Goal: Transaction & Acquisition: Purchase product/service

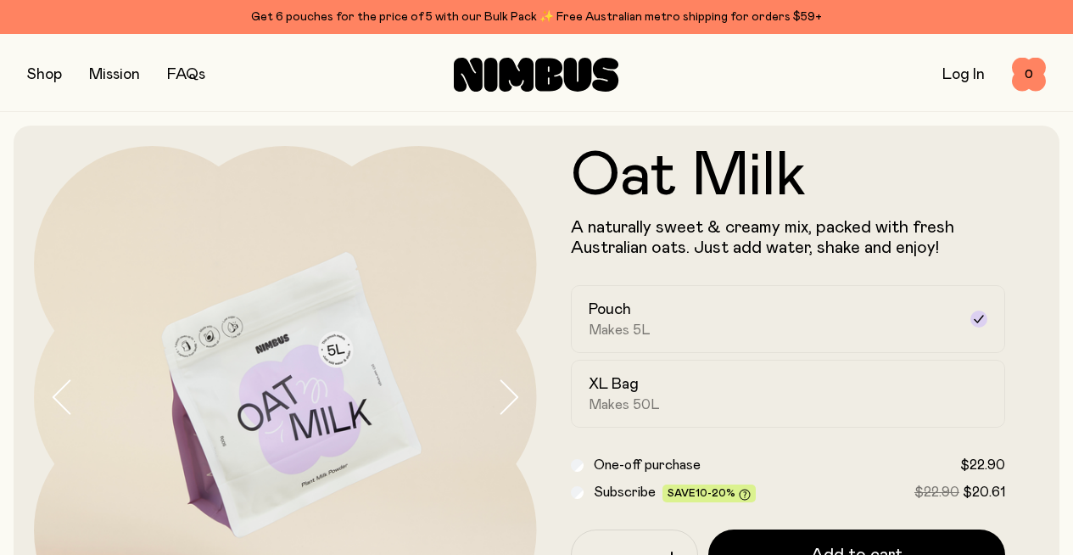
click at [205, 73] on link "FAQs" at bounding box center [186, 74] width 38 height 15
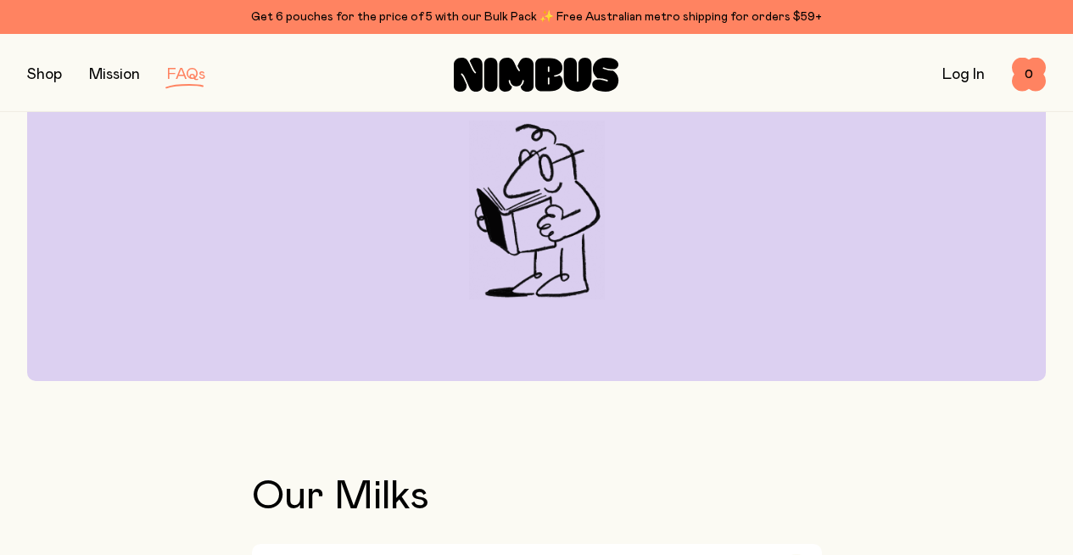
scroll to position [230, 0]
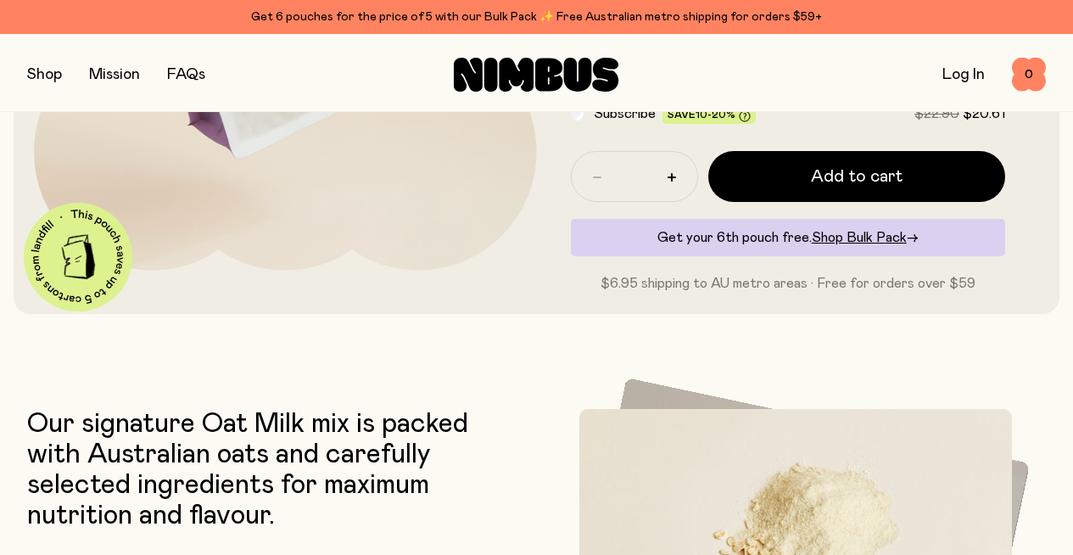
scroll to position [382, 0]
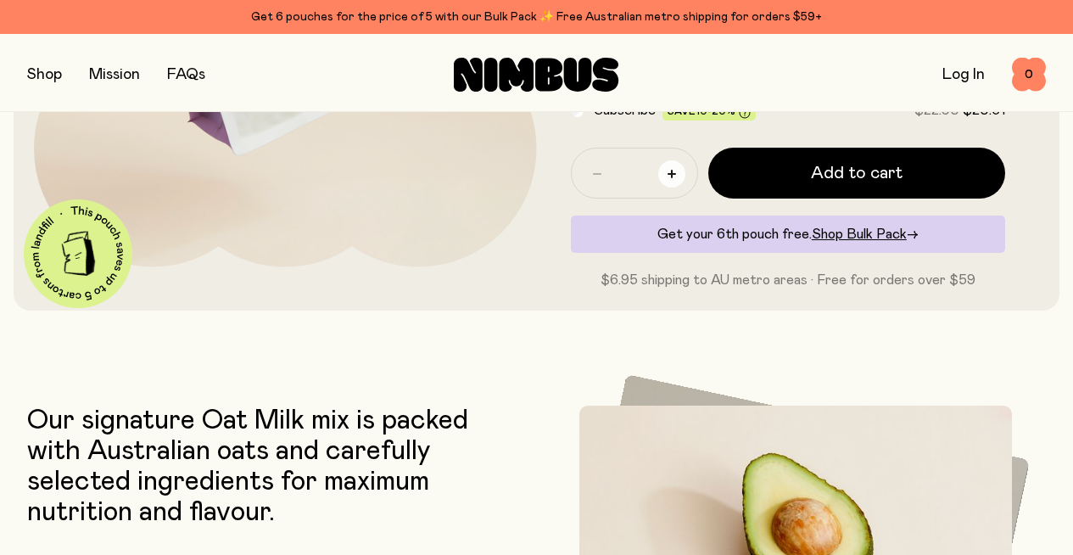
click at [676, 178] on icon "button" at bounding box center [672, 174] width 8 height 8
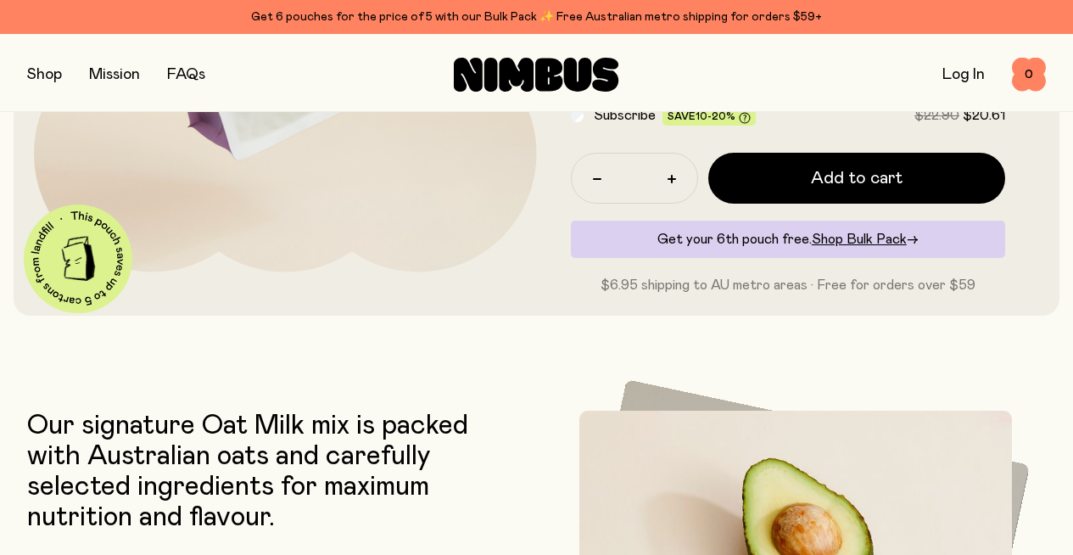
scroll to position [374, 0]
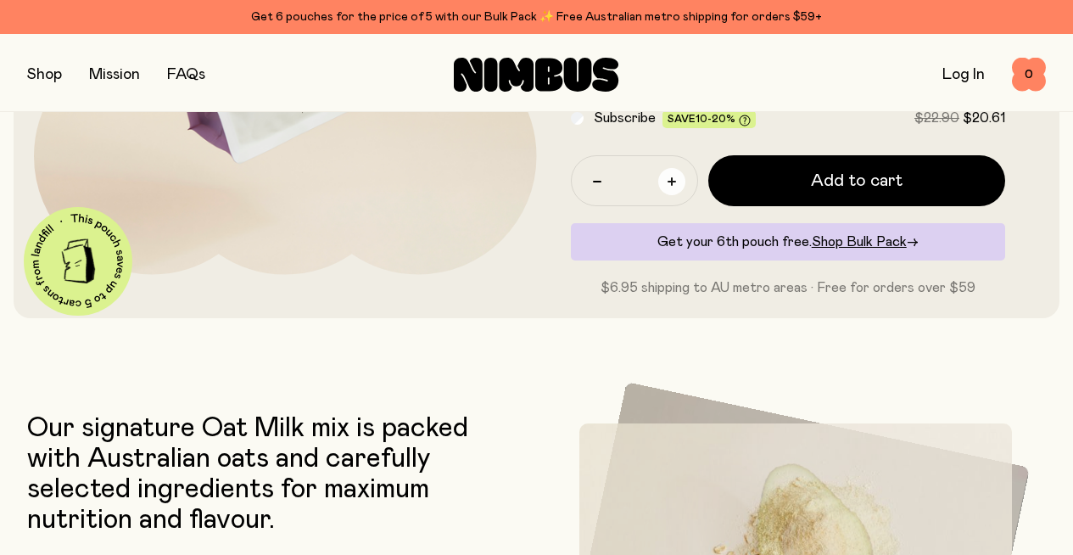
click at [676, 186] on icon "button" at bounding box center [672, 181] width 8 height 8
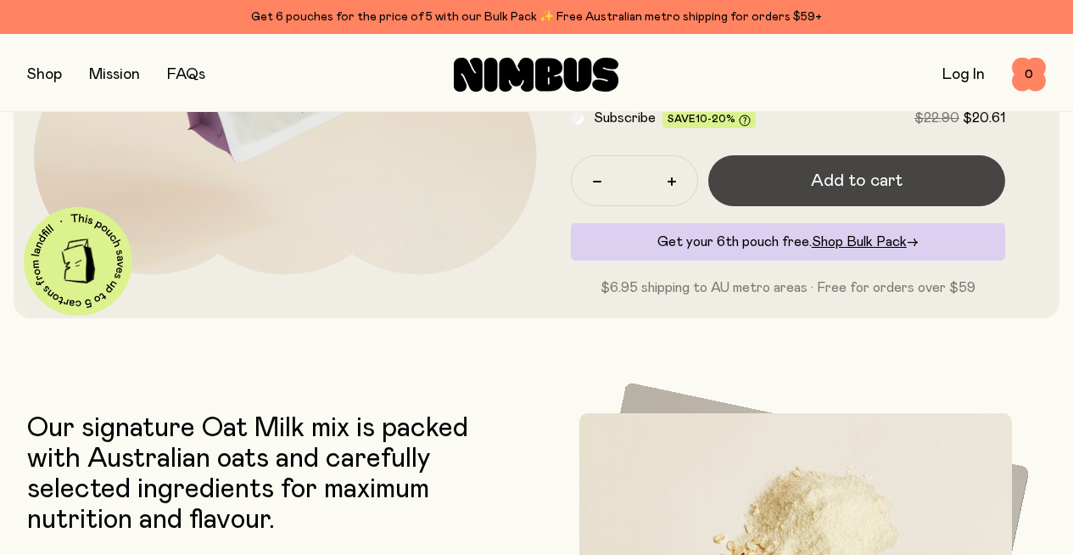
click at [833, 193] on span "Add to cart" at bounding box center [857, 181] width 92 height 24
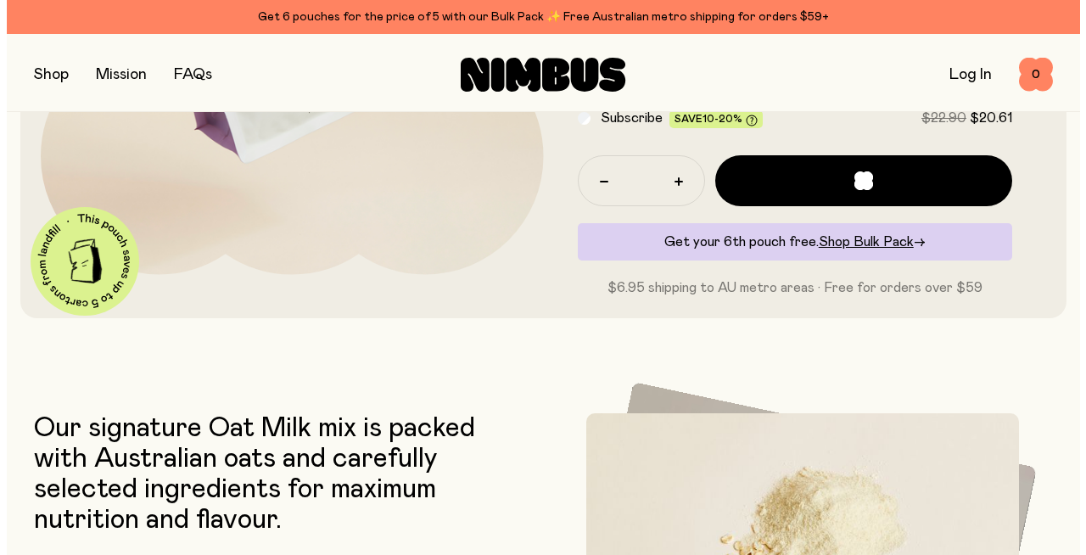
scroll to position [0, 0]
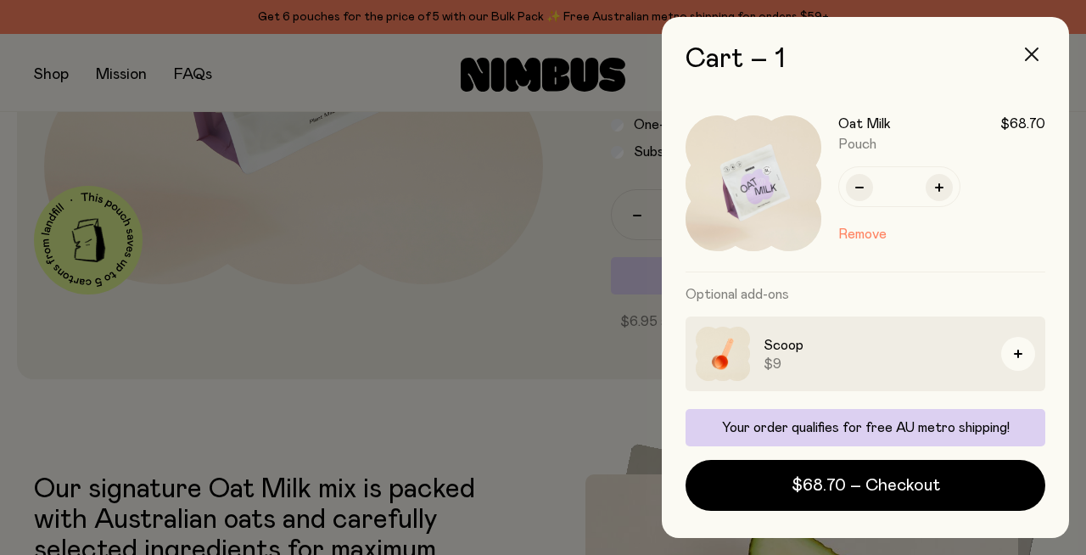
click at [1025, 61] on icon "button" at bounding box center [1032, 55] width 14 height 14
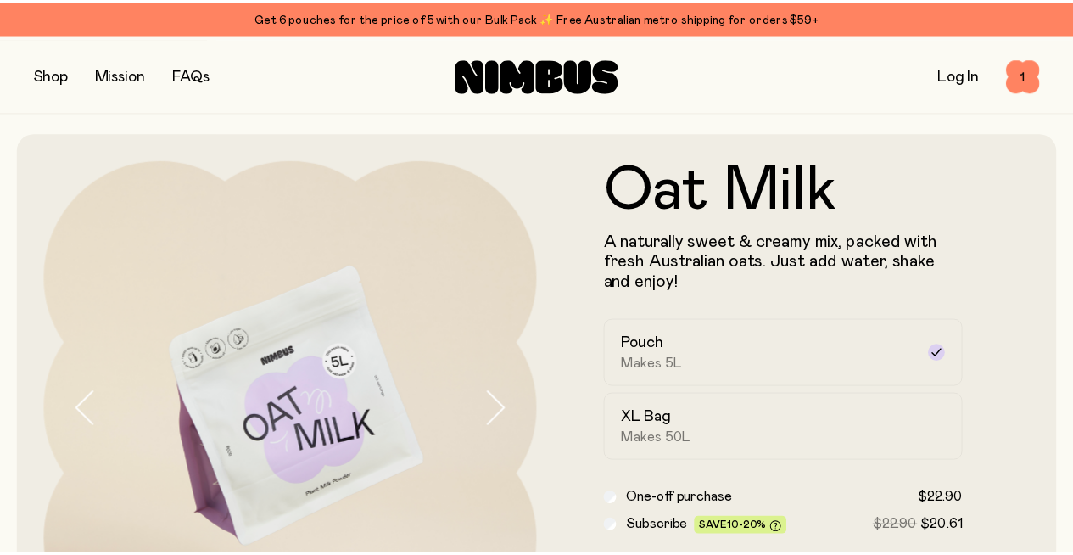
scroll to position [374, 0]
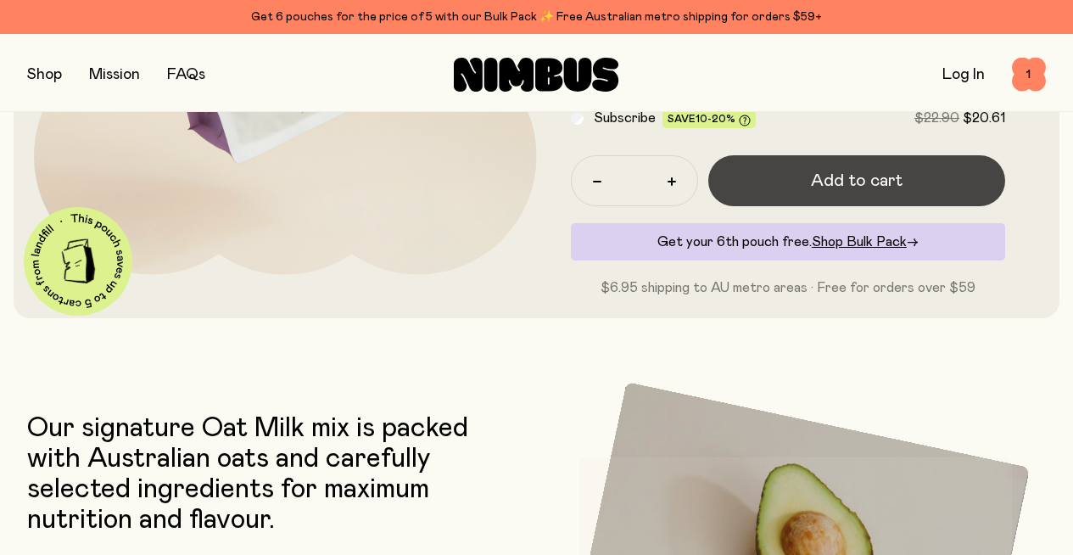
click at [843, 193] on span "Add to cart" at bounding box center [857, 181] width 92 height 24
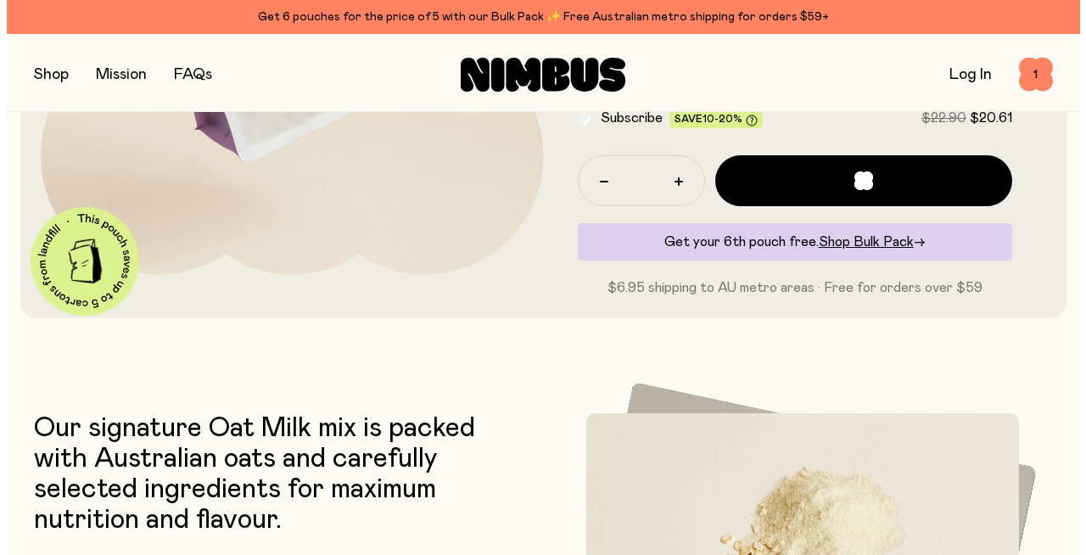
scroll to position [0, 0]
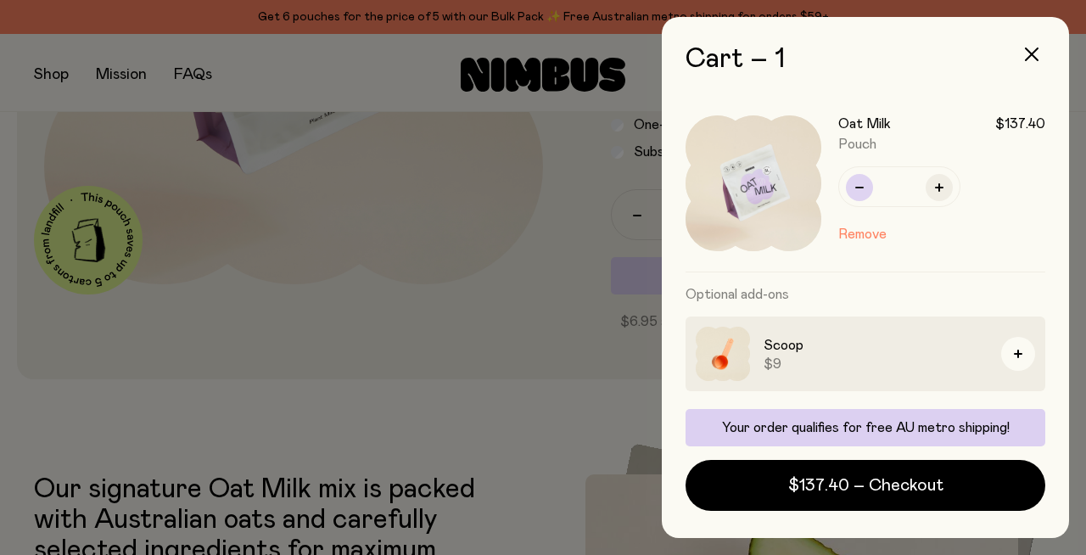
click at [864, 188] on icon "button" at bounding box center [859, 188] width 8 height 2
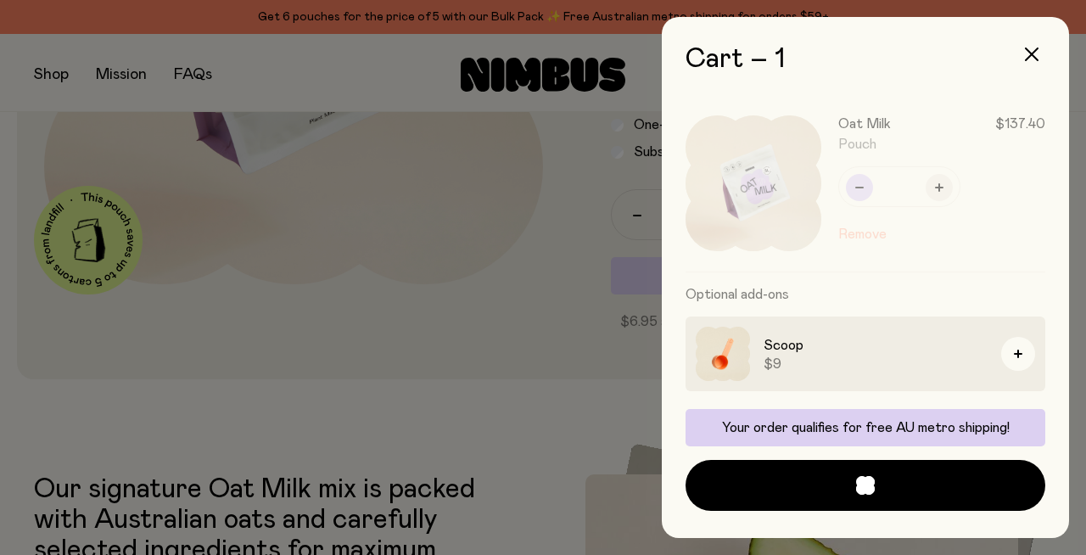
click at [904, 218] on div "Oat Milk $137.40 Pouch * Remove" at bounding box center [866, 183] width 360 height 177
click at [904, 218] on div at bounding box center [874, 183] width 343 height 176
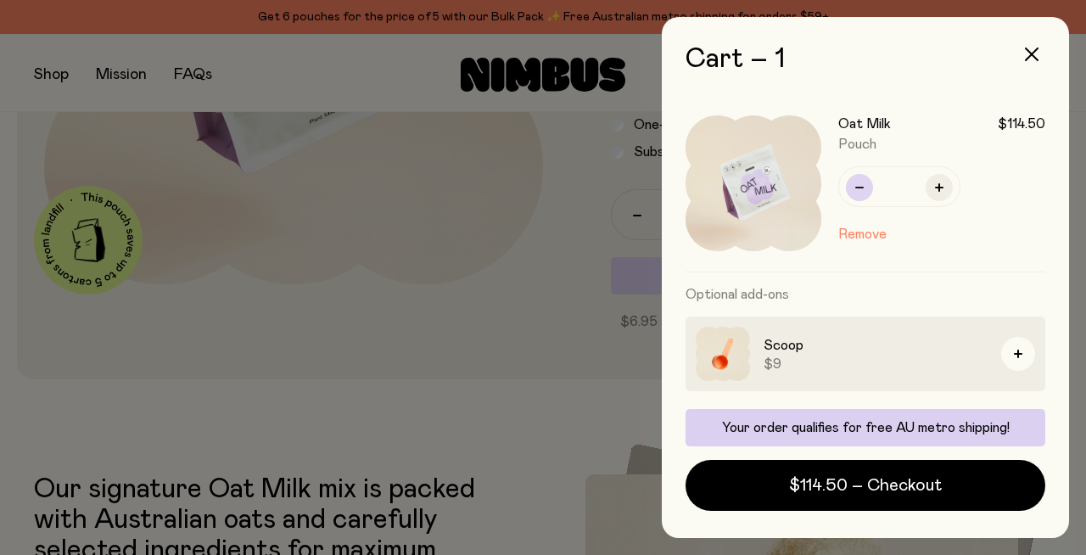
click at [864, 188] on icon "button" at bounding box center [859, 188] width 8 height 2
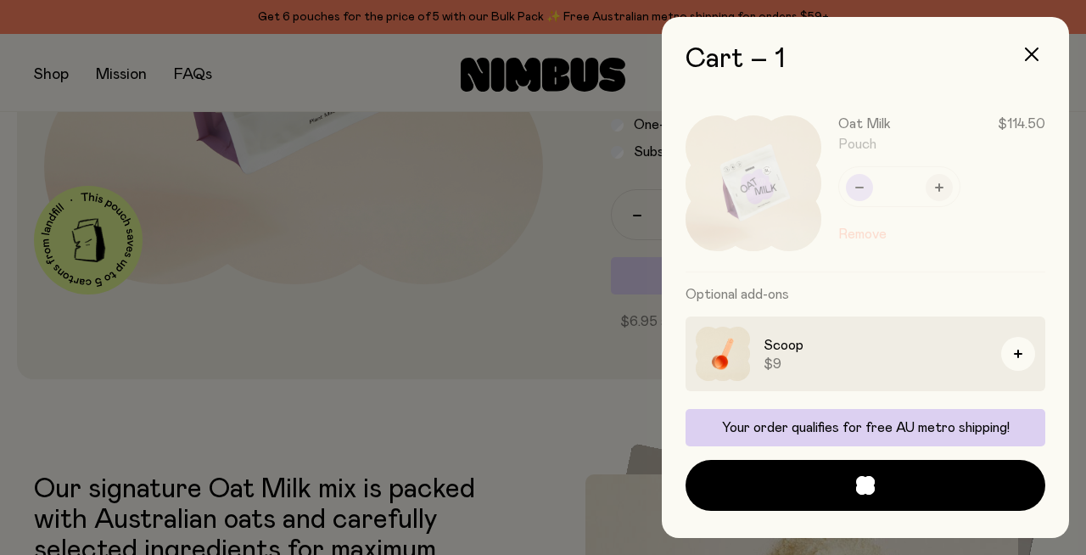
click at [904, 218] on div at bounding box center [874, 183] width 343 height 176
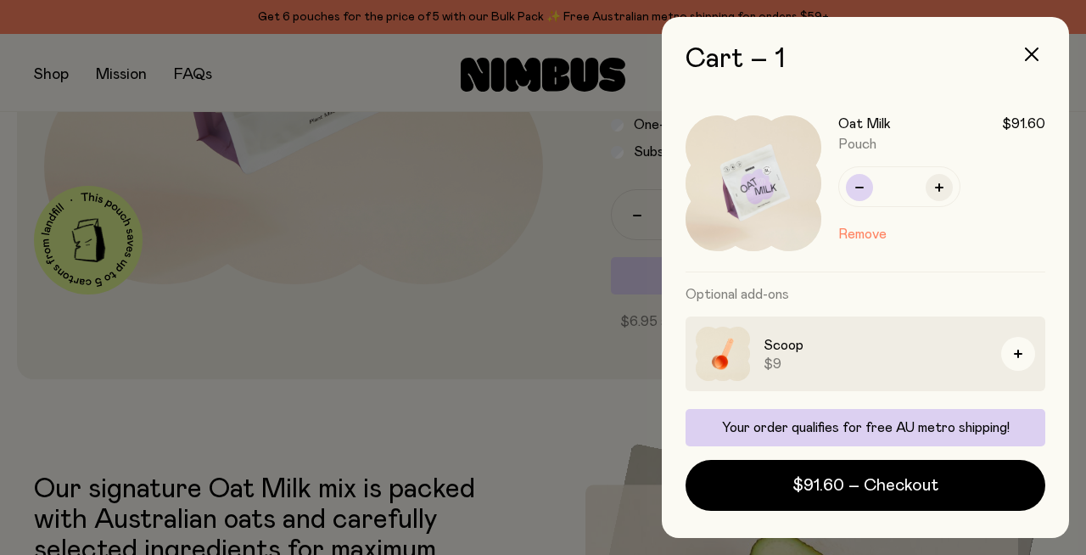
click at [864, 188] on icon "button" at bounding box center [859, 188] width 8 height 2
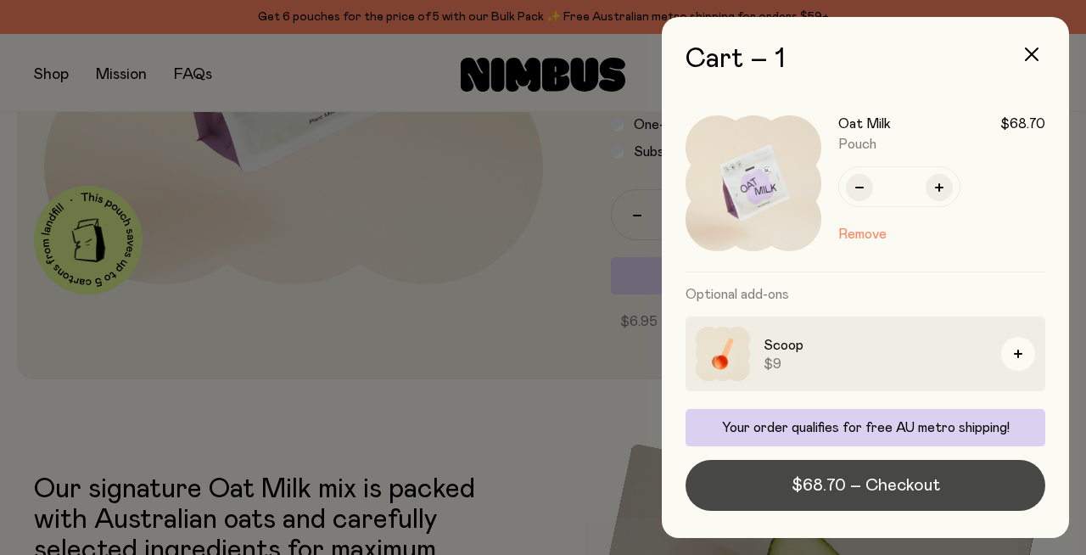
click at [913, 473] on span "$68.70 – Checkout" at bounding box center [866, 485] width 148 height 24
